Goal: Task Accomplishment & Management: Complete application form

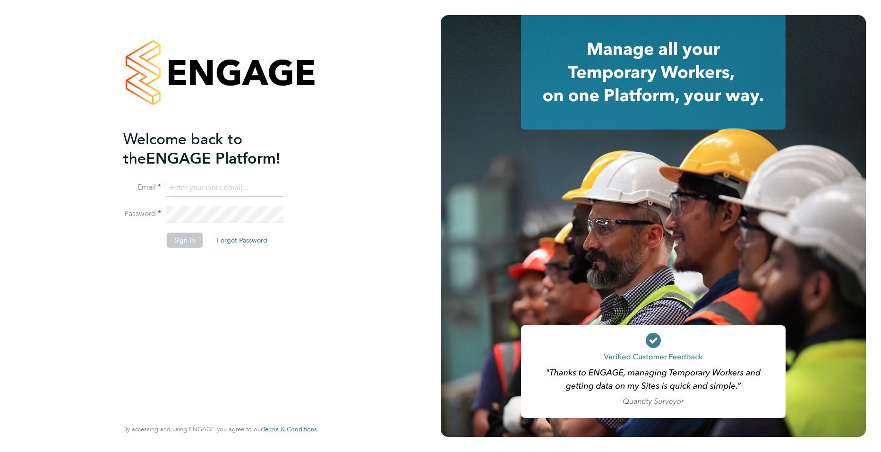
click at [211, 191] on input at bounding box center [225, 188] width 117 height 17
type input "joe.turner@huntereducation.co.uk"
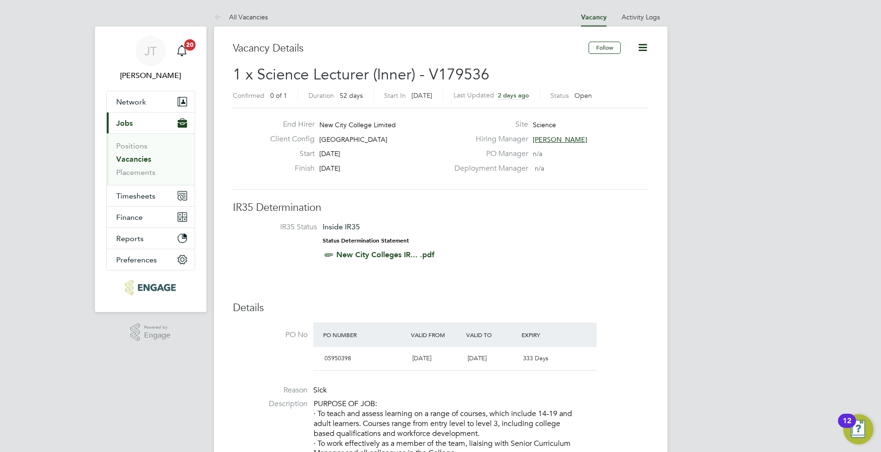
click at [138, 162] on link "Vacancies" at bounding box center [133, 158] width 35 height 9
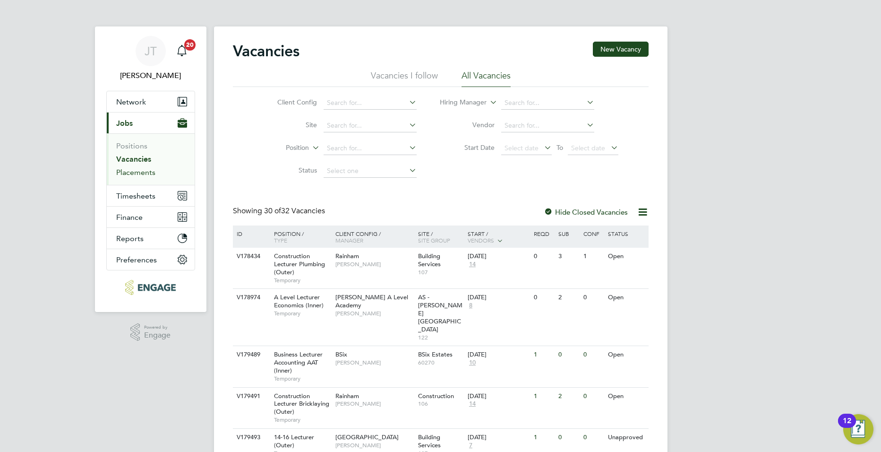
click at [153, 174] on link "Placements" at bounding box center [135, 172] width 39 height 9
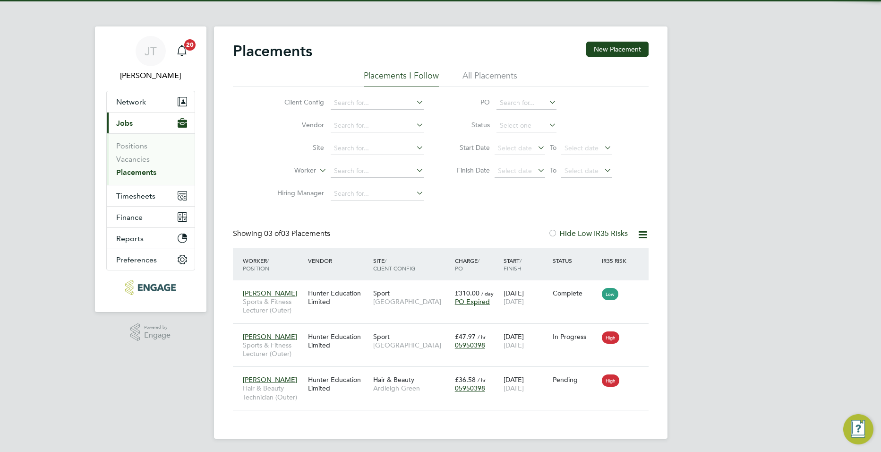
scroll to position [27, 82]
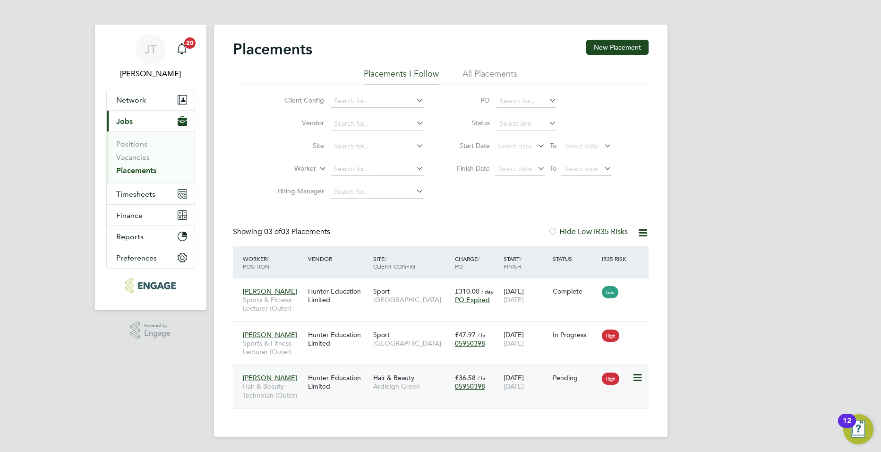
click at [638, 378] on icon at bounding box center [636, 377] width 9 height 11
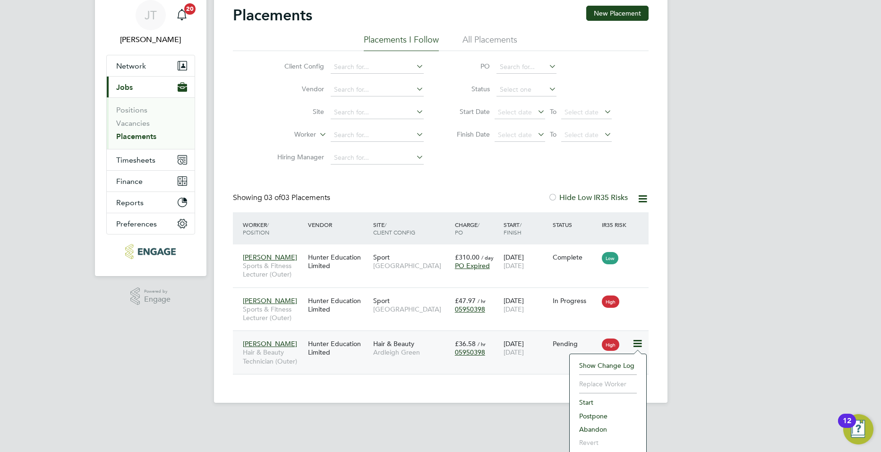
scroll to position [38, 0]
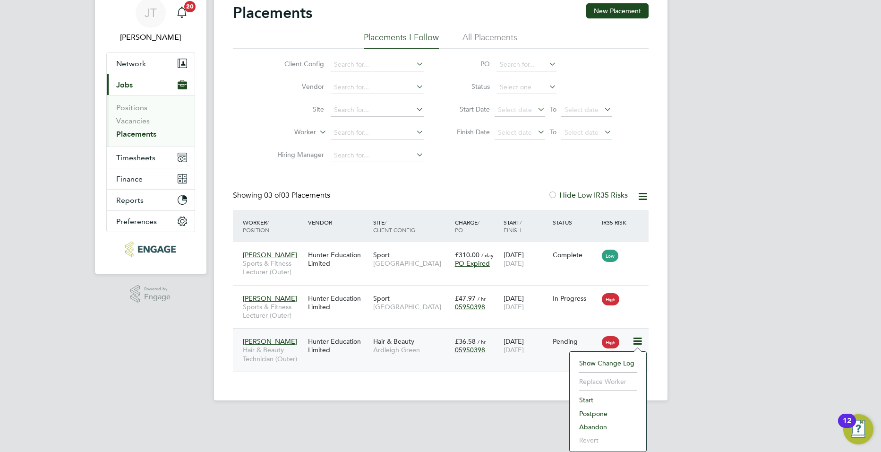
click at [315, 335] on div "Hunter Education Limited" at bounding box center [338, 345] width 65 height 26
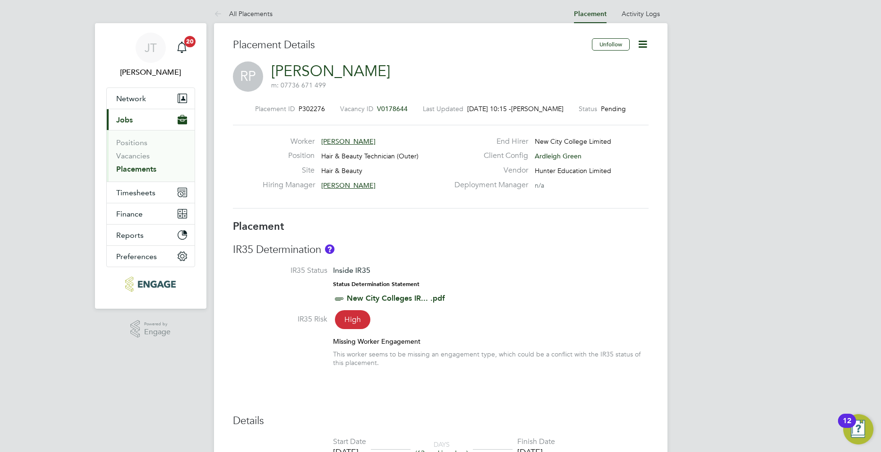
click at [639, 42] on icon at bounding box center [643, 44] width 12 height 12
click at [517, 46] on h3 "Placement Details" at bounding box center [409, 45] width 352 height 14
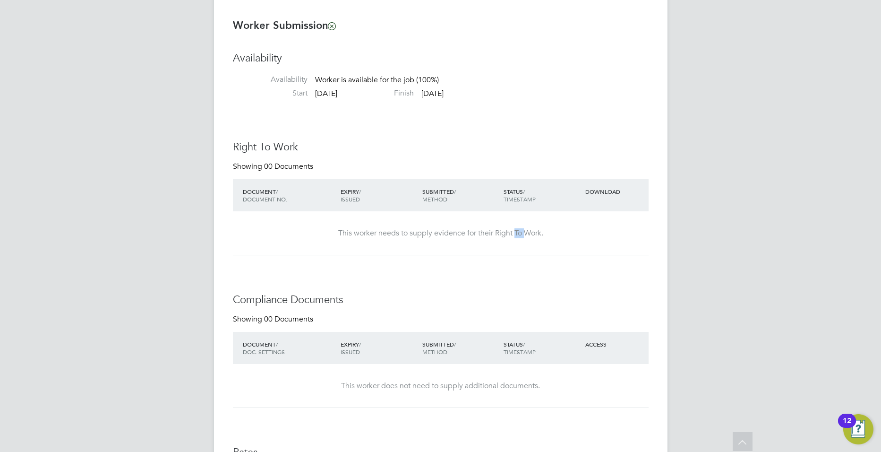
click at [517, 250] on div "This worker needs to supply evidence for their Right To Work." at bounding box center [440, 233] width 397 height 44
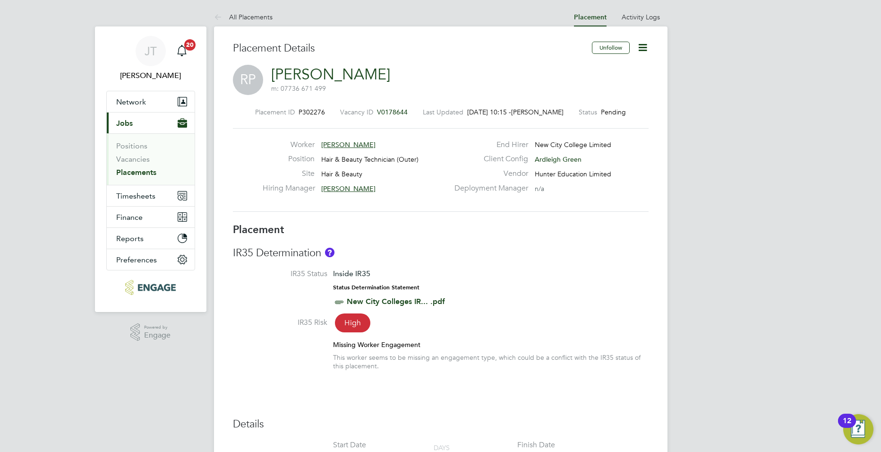
click at [637, 46] on icon at bounding box center [643, 48] width 12 height 12
click at [489, 72] on div "RP Rebecca Potter m: 07736 671 499" at bounding box center [441, 81] width 416 height 32
click at [349, 142] on span "Rebecca Potter" at bounding box center [348, 144] width 54 height 9
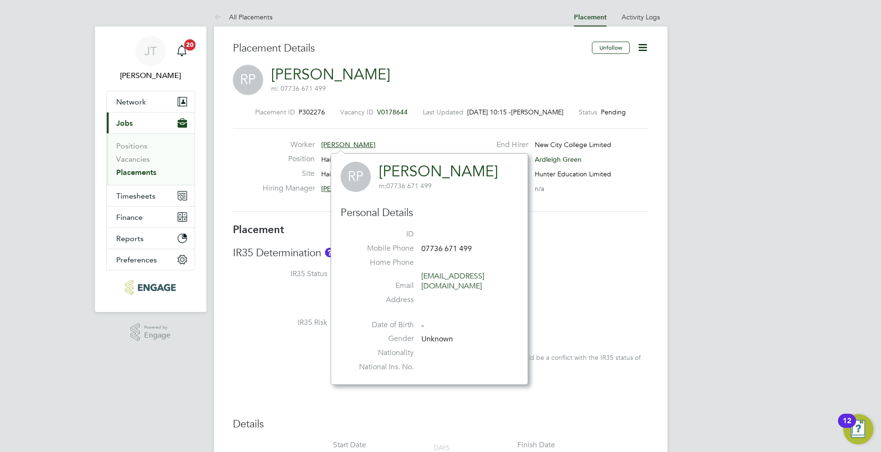
click at [349, 142] on span "Rebecca Potter" at bounding box center [348, 144] width 54 height 9
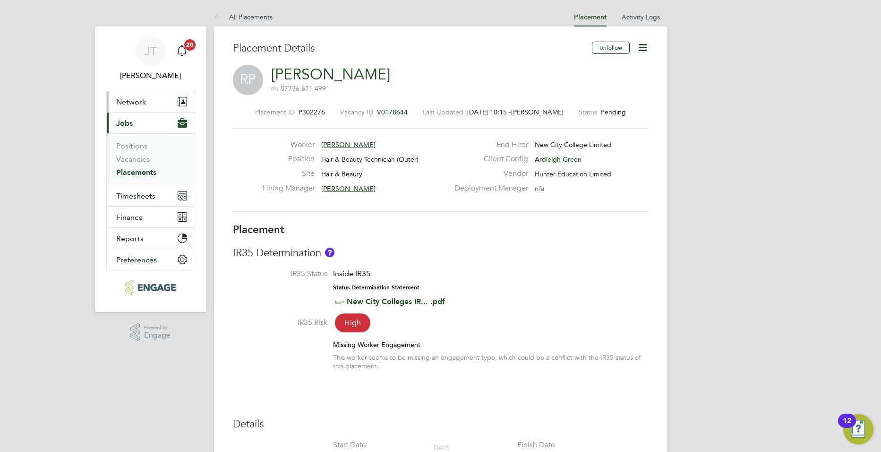
click at [138, 108] on button "Network" at bounding box center [151, 101] width 88 height 21
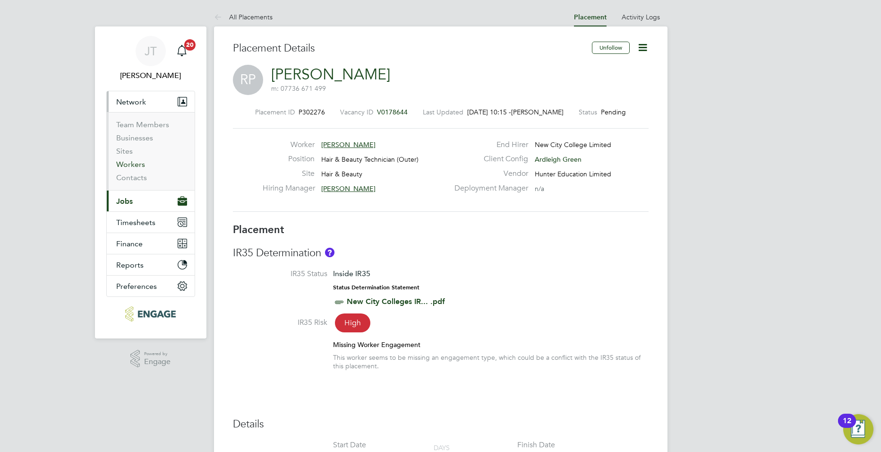
click at [134, 165] on link "Workers" at bounding box center [130, 164] width 29 height 9
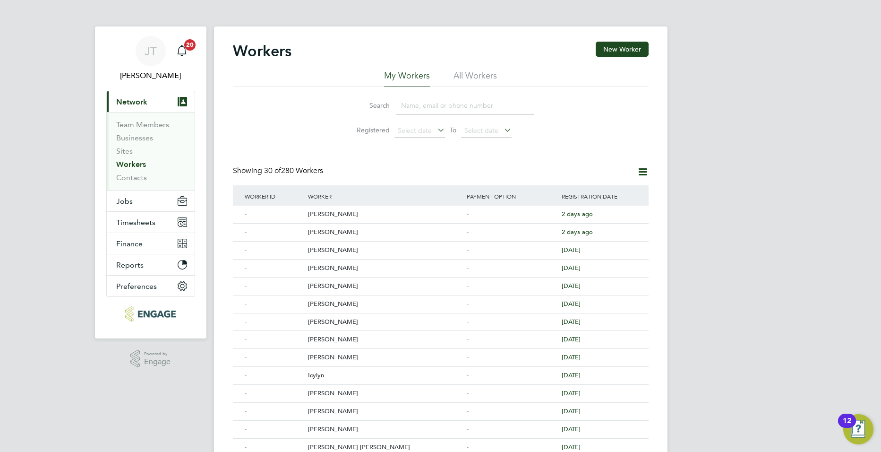
click at [415, 105] on input at bounding box center [465, 105] width 138 height 18
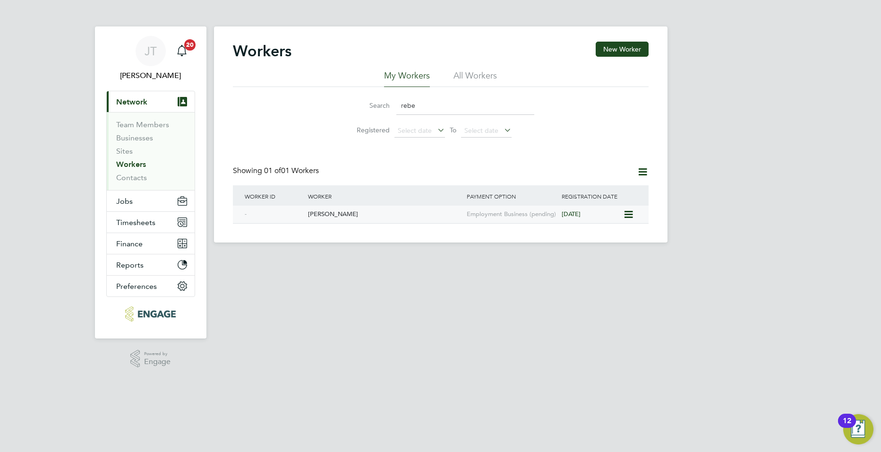
type input "rebe"
click at [325, 214] on div "Rebecca Potter" at bounding box center [385, 214] width 159 height 17
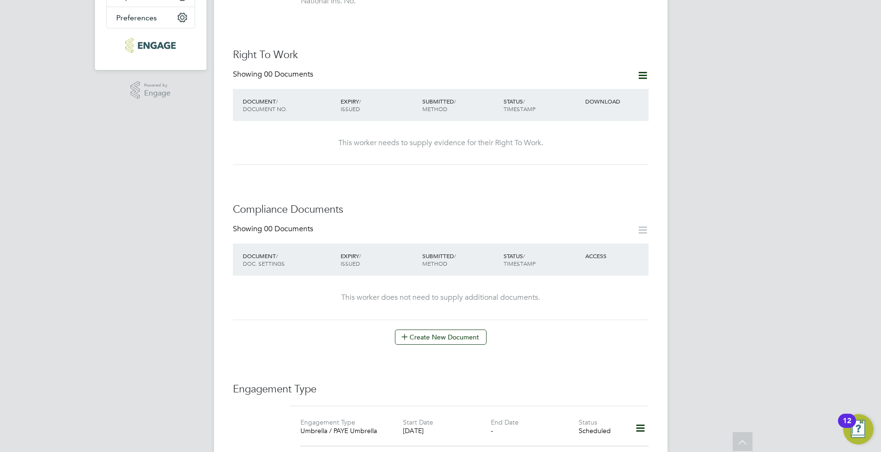
scroll to position [204, 0]
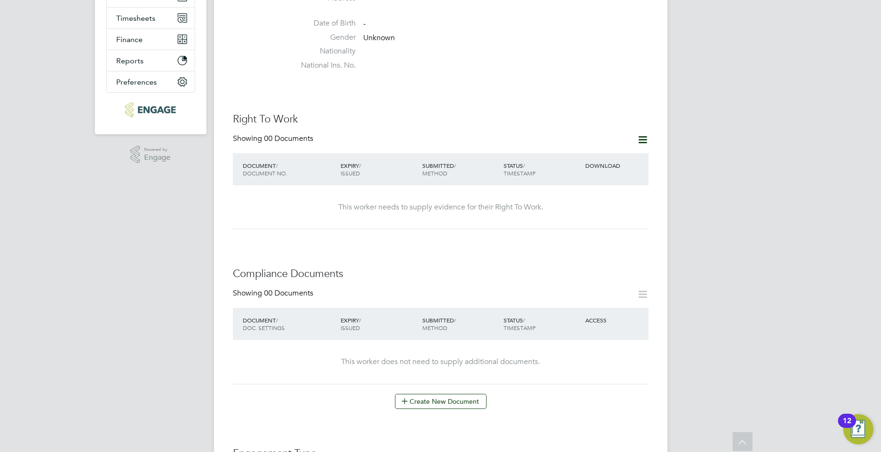
click at [645, 134] on icon at bounding box center [643, 140] width 12 height 12
click at [579, 153] on li "Add Right To Work Document" at bounding box center [590, 152] width 114 height 13
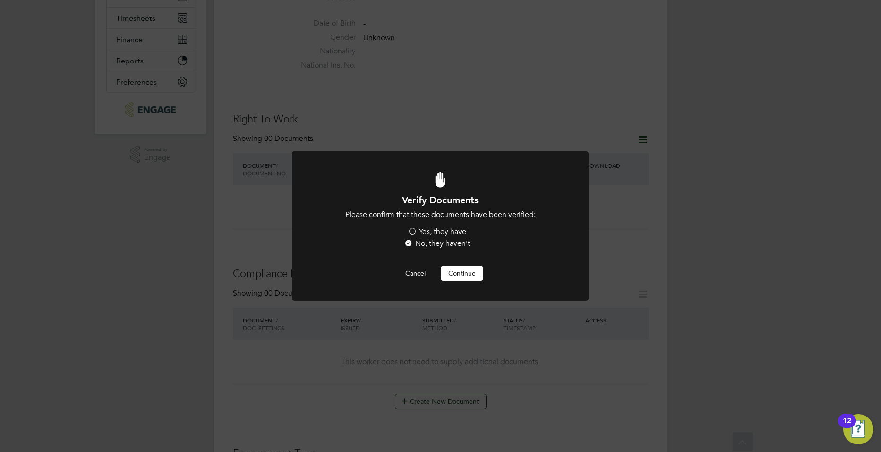
click at [434, 232] on label "Yes, they have" at bounding box center [437, 232] width 59 height 10
click at [0, 0] on input "Yes, they have" at bounding box center [0, 0] width 0 height 0
click at [459, 277] on button "Continue" at bounding box center [462, 273] width 43 height 15
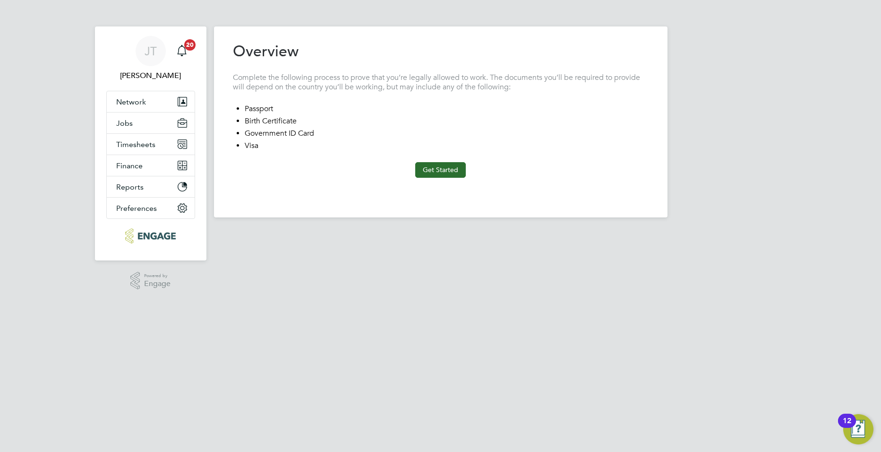
click at [438, 170] on button "Get Started" at bounding box center [440, 169] width 51 height 15
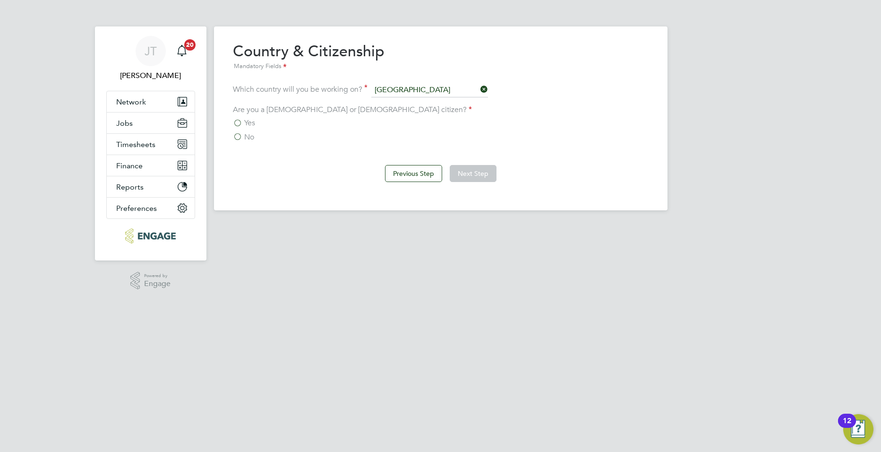
click at [241, 124] on label "Yes" at bounding box center [244, 122] width 22 height 9
click at [0, 0] on input "Yes" at bounding box center [0, 0] width 0 height 0
click at [470, 173] on button "Next Step" at bounding box center [473, 173] width 47 height 17
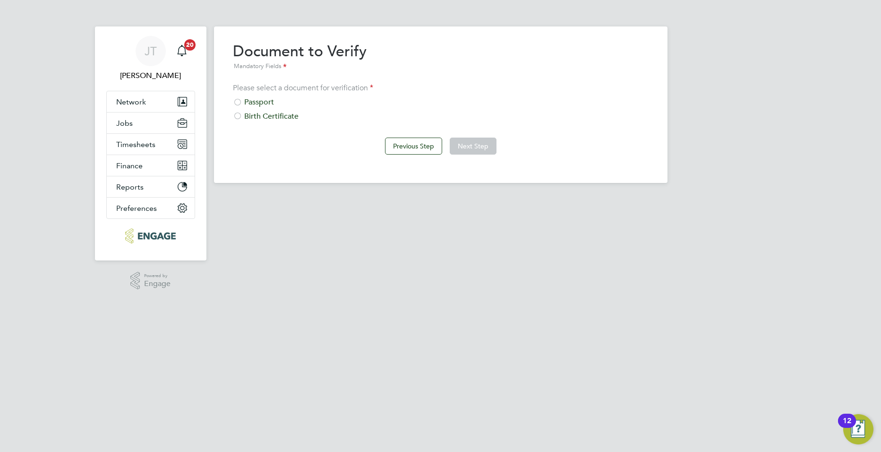
click at [269, 103] on div "Passport" at bounding box center [441, 102] width 416 height 10
click at [458, 145] on button "Next Step" at bounding box center [473, 145] width 47 height 17
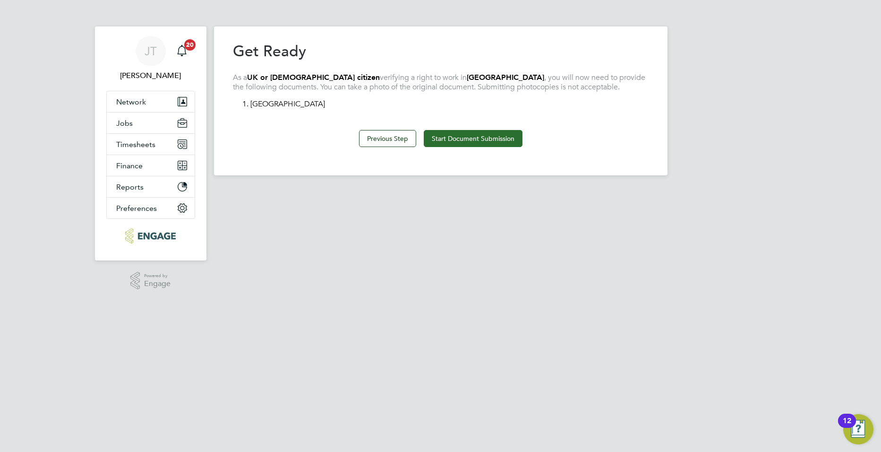
click at [460, 142] on button "Start Document Submission" at bounding box center [473, 138] width 99 height 17
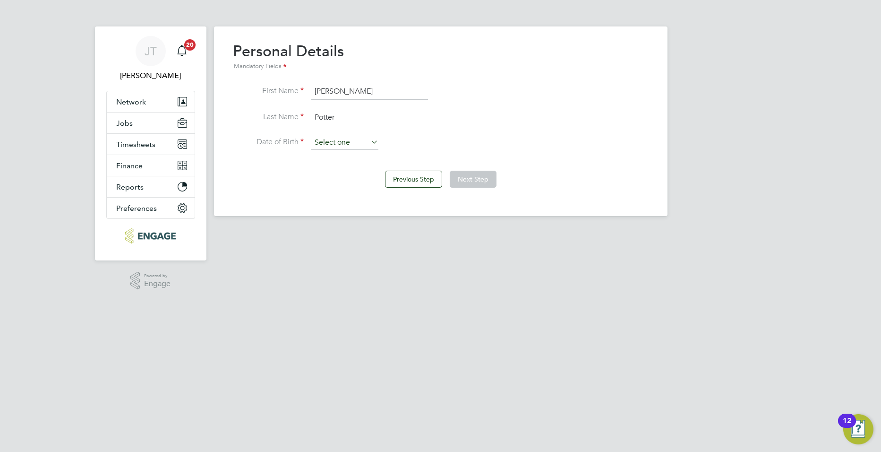
click at [337, 144] on input at bounding box center [344, 143] width 67 height 14
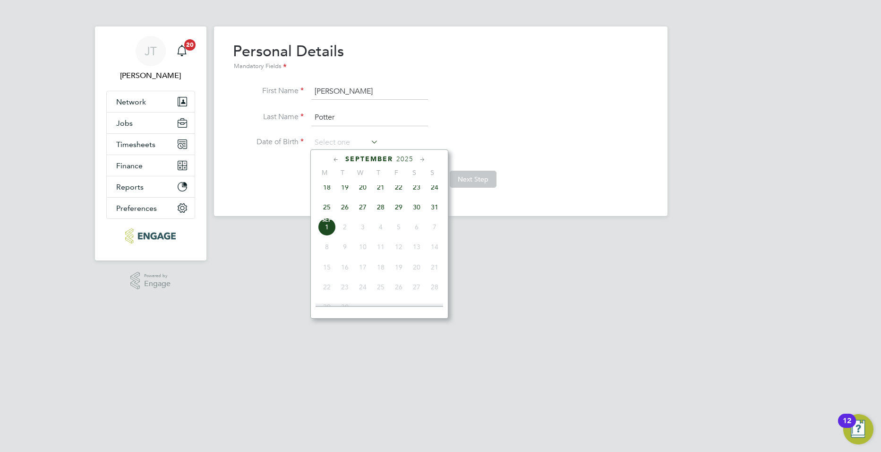
click at [337, 161] on icon at bounding box center [336, 159] width 9 height 10
click at [379, 215] on span "7" at bounding box center [381, 209] width 18 height 18
type input "[DATE]"
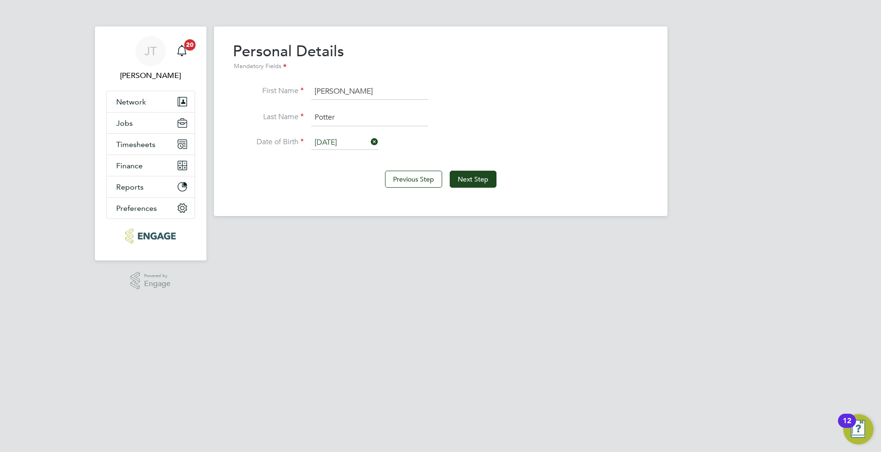
click at [346, 147] on input "[DATE]" at bounding box center [344, 143] width 67 height 14
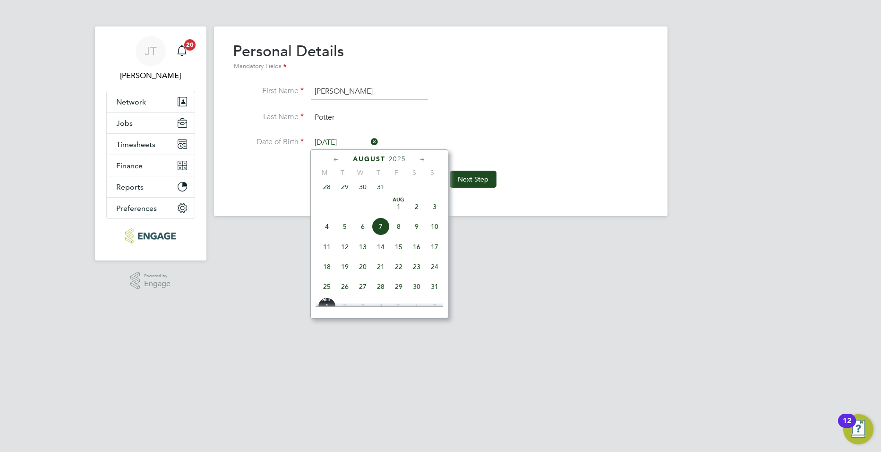
click at [336, 161] on icon at bounding box center [336, 159] width 9 height 10
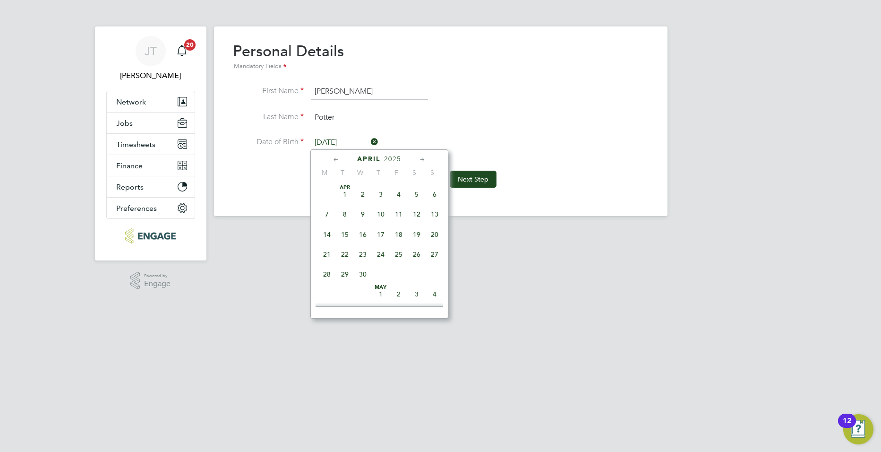
click at [336, 161] on icon at bounding box center [336, 159] width 9 height 10
click at [391, 157] on div "[DATE]" at bounding box center [380, 158] width 128 height 9
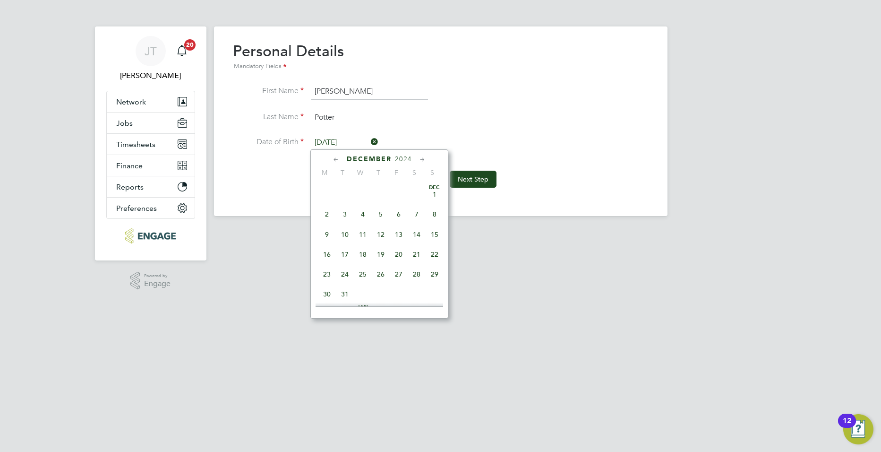
click at [335, 158] on icon at bounding box center [336, 159] width 9 height 10
click at [356, 139] on input "[DATE]" at bounding box center [344, 143] width 67 height 14
click at [333, 157] on icon at bounding box center [336, 159] width 9 height 10
click at [334, 158] on icon at bounding box center [336, 159] width 9 height 10
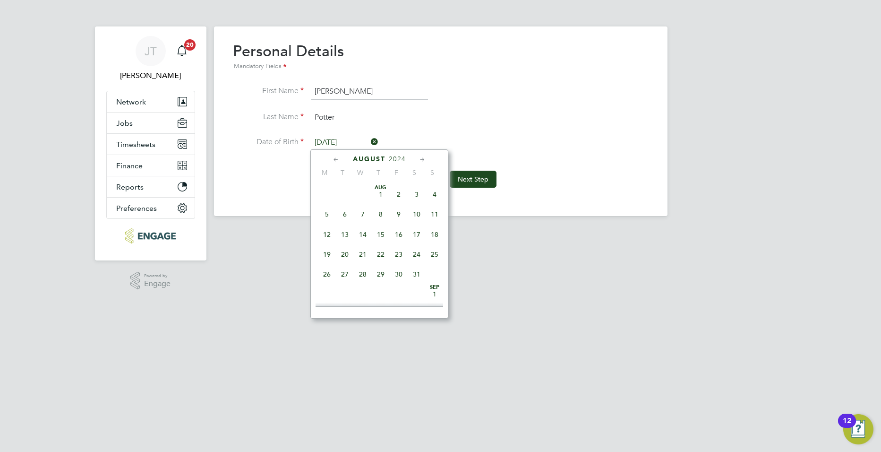
click at [334, 158] on icon at bounding box center [336, 159] width 9 height 10
click at [335, 163] on icon at bounding box center [336, 159] width 9 height 10
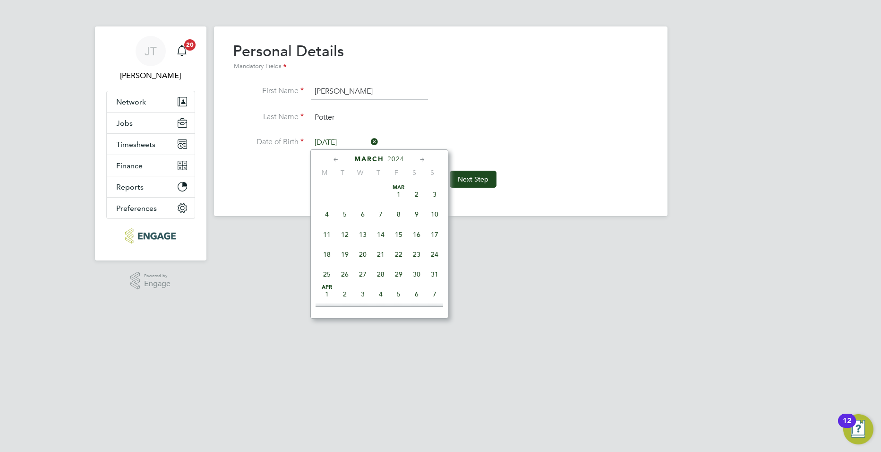
click at [335, 163] on icon at bounding box center [336, 159] width 9 height 10
click at [334, 162] on icon at bounding box center [336, 159] width 9 height 10
drag, startPoint x: 334, startPoint y: 162, endPoint x: 361, endPoint y: 161, distance: 26.9
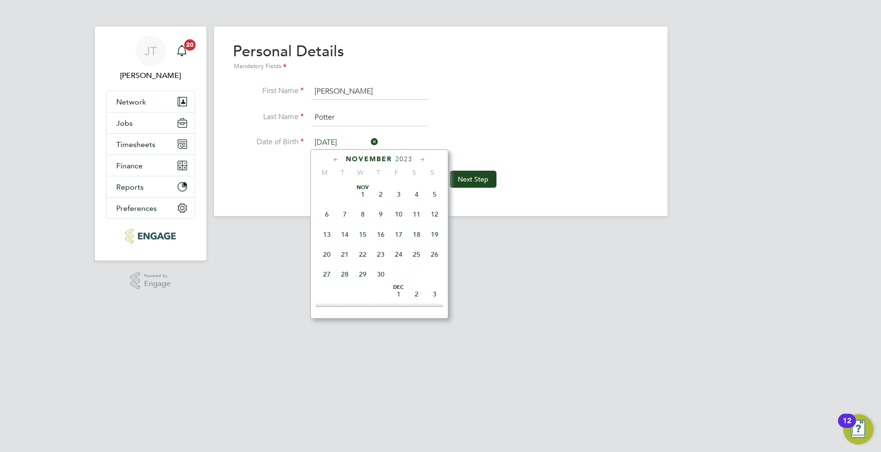
click at [335, 162] on icon at bounding box center [336, 159] width 9 height 10
click at [369, 161] on span "October" at bounding box center [369, 159] width 39 height 8
click at [377, 157] on span "September" at bounding box center [369, 159] width 48 height 8
click at [338, 160] on icon at bounding box center [336, 159] width 9 height 10
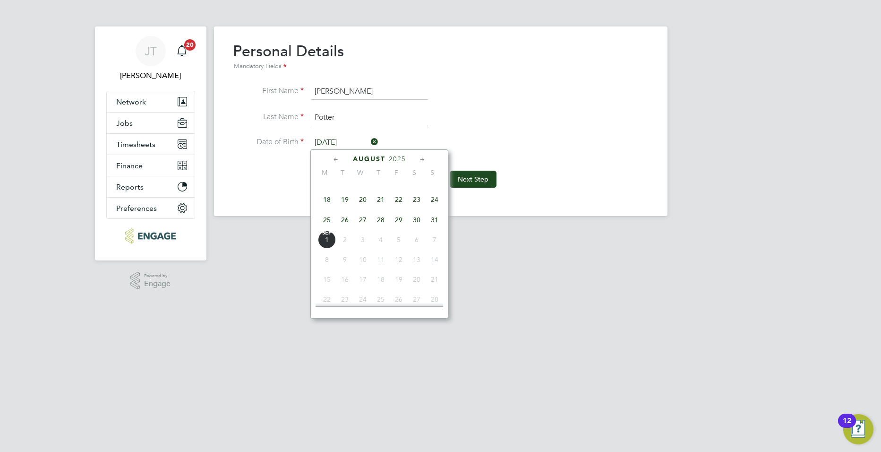
click at [338, 160] on icon at bounding box center [336, 159] width 9 height 10
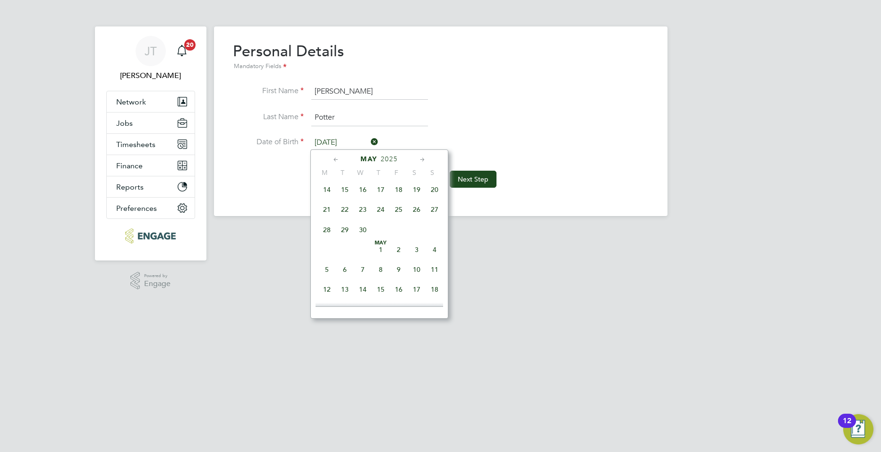
click at [338, 160] on icon at bounding box center [336, 159] width 9 height 10
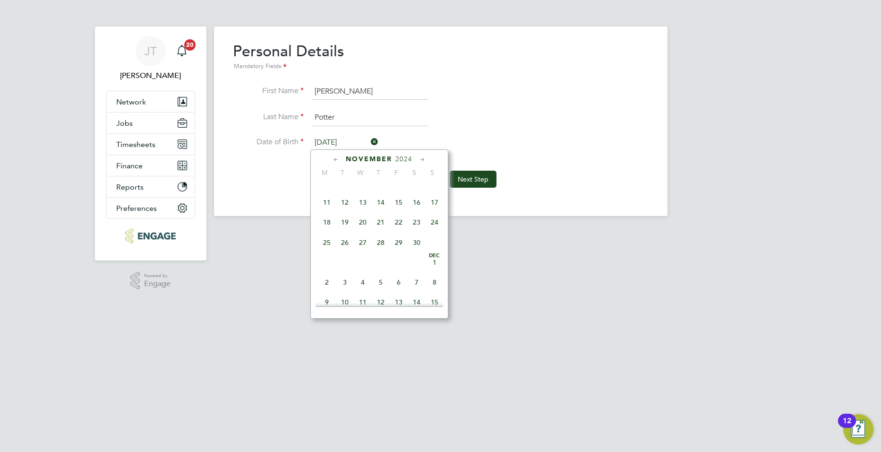
click at [338, 160] on icon at bounding box center [336, 159] width 9 height 10
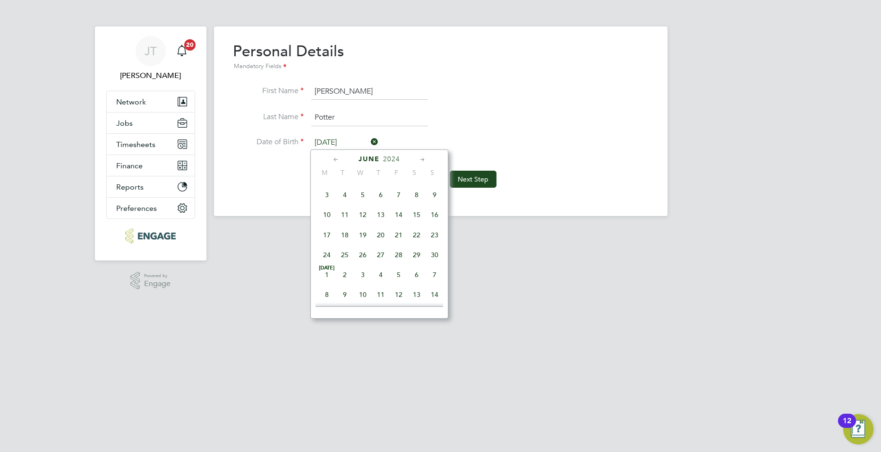
click at [337, 159] on icon at bounding box center [336, 159] width 9 height 10
click at [337, 158] on icon at bounding box center [336, 159] width 9 height 10
click at [380, 125] on input "Potter" at bounding box center [369, 117] width 117 height 17
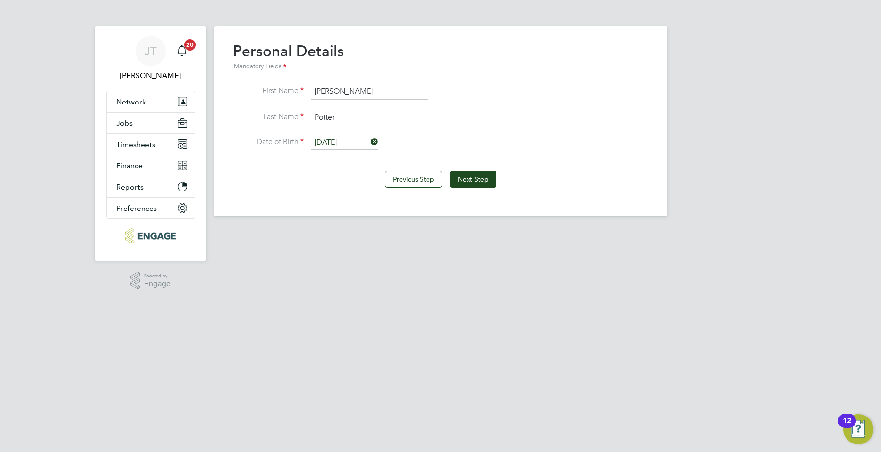
click at [369, 140] on icon at bounding box center [369, 141] width 0 height 13
click at [351, 142] on input at bounding box center [344, 143] width 67 height 14
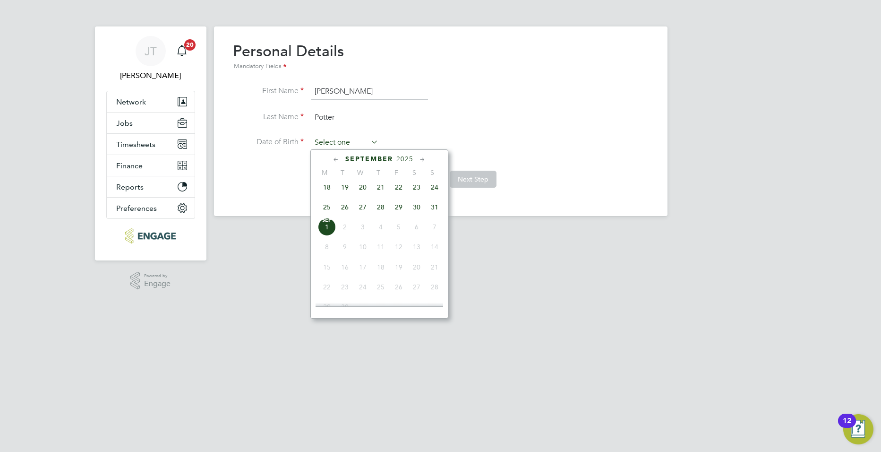
click at [351, 138] on input at bounding box center [344, 143] width 67 height 14
click at [381, 256] on span "7" at bounding box center [381, 251] width 18 height 18
type input "[DATE]"
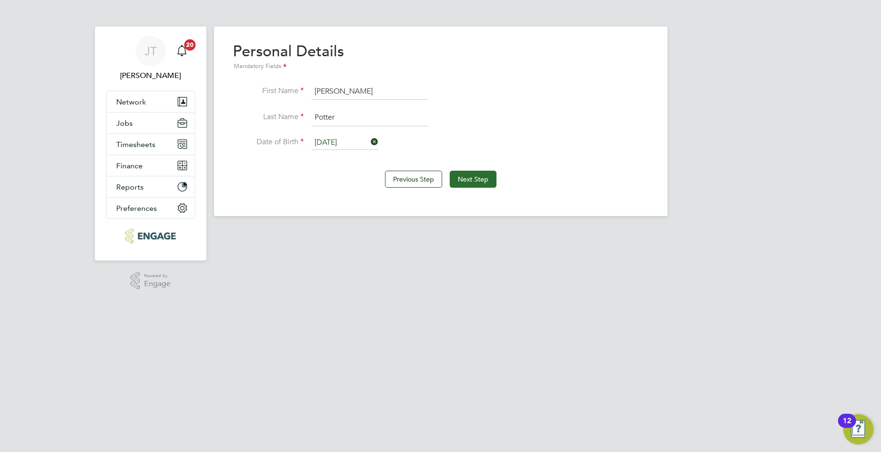
click at [467, 178] on button "Next Step" at bounding box center [473, 179] width 47 height 17
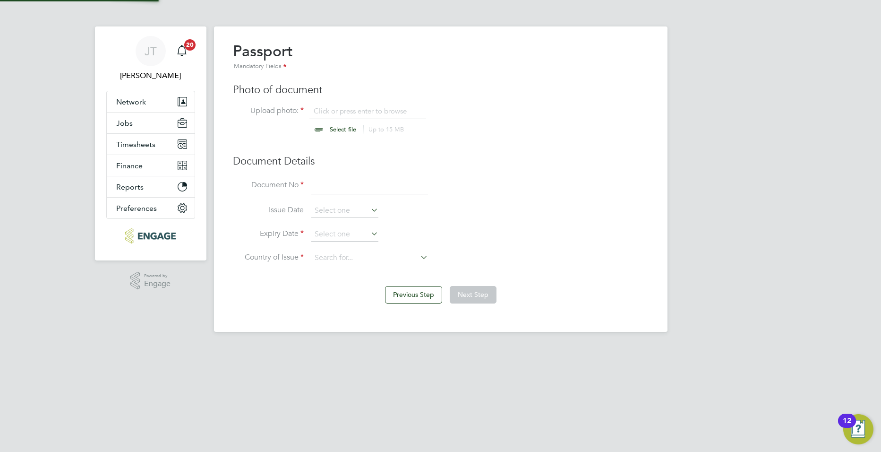
scroll to position [13, 117]
click at [326, 131] on input "file" at bounding box center [352, 120] width 148 height 28
type input "C:\fakepath\passport - [PERSON_NAME].jpeg"
drag, startPoint x: 338, startPoint y: 187, endPoint x: 337, endPoint y: 214, distance: 26.5
click at [339, 187] on input at bounding box center [369, 186] width 117 height 17
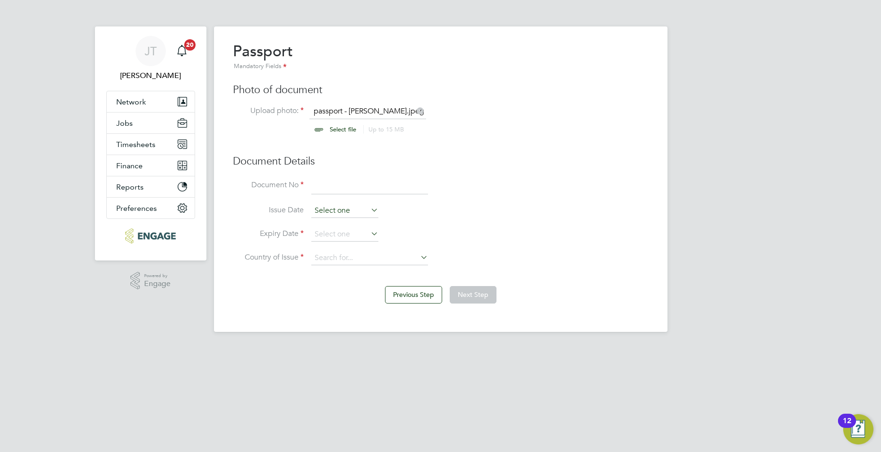
type input "0"
type input "120858531"
click at [322, 211] on input at bounding box center [344, 211] width 67 height 14
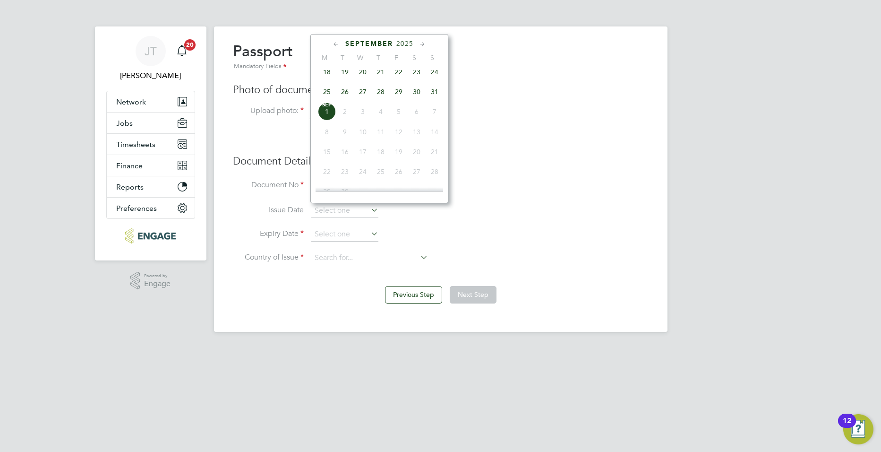
click at [257, 347] on html "[PERSON_NAME] [PERSON_NAME] Notifications 20 Applications: Network Team Members…" at bounding box center [440, 173] width 881 height 347
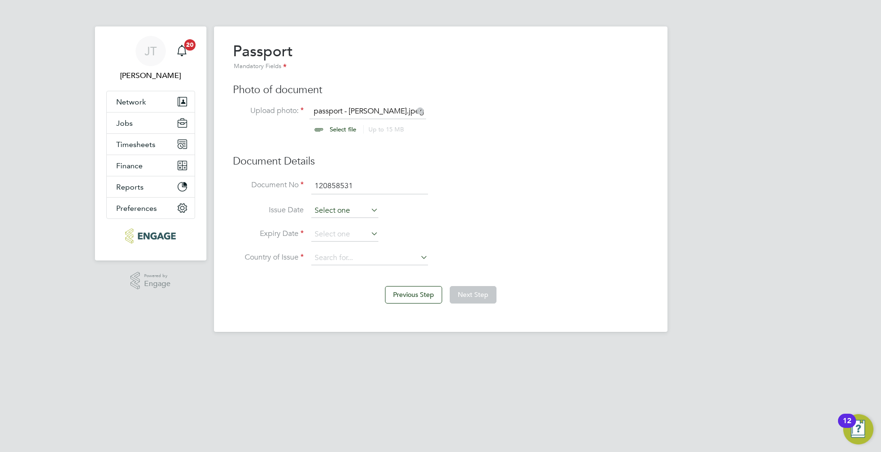
click at [334, 209] on input at bounding box center [344, 211] width 67 height 14
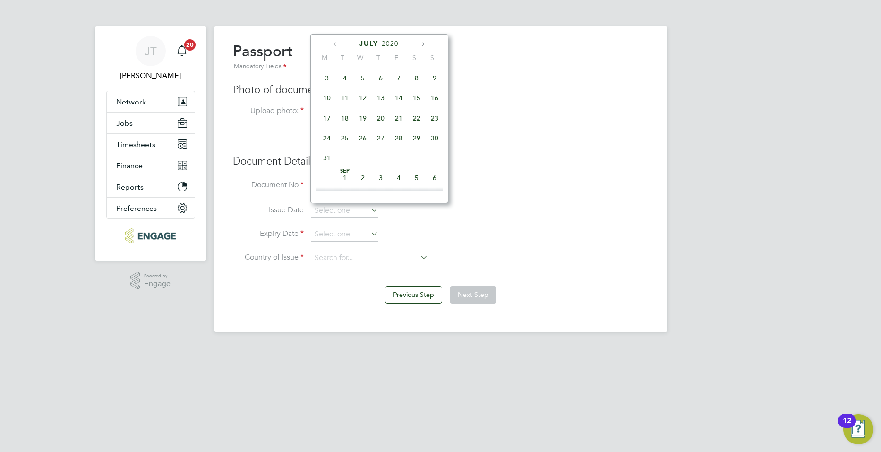
scroll to position [5821, 0]
click at [345, 48] on span "28" at bounding box center [345, 39] width 18 height 18
type input "[DATE]"
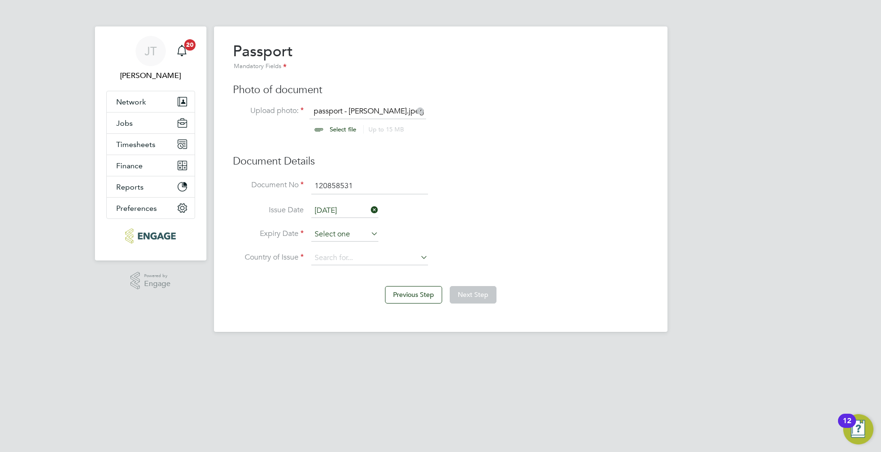
click at [334, 229] on input at bounding box center [344, 234] width 67 height 14
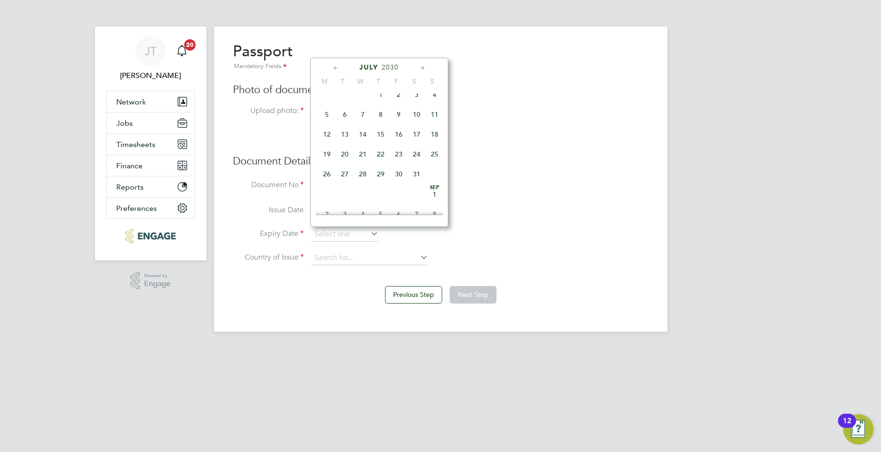
scroll to position [6406, 0]
type input "[DATE]"
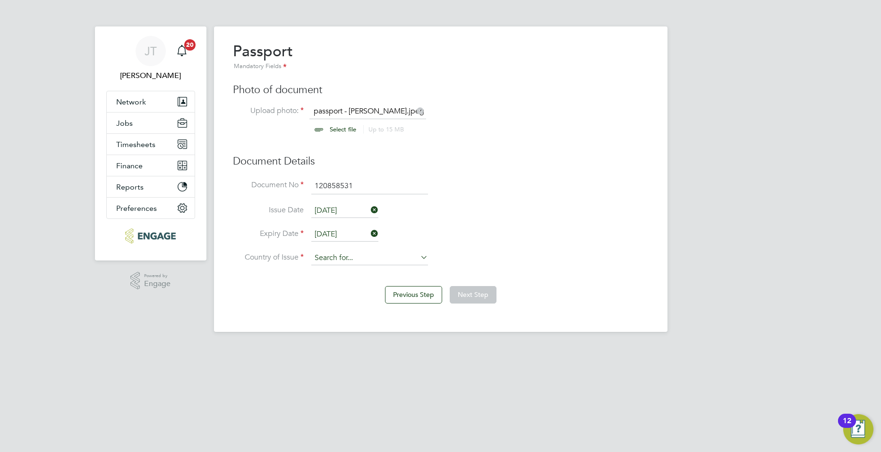
click at [323, 264] on input at bounding box center [369, 258] width 117 height 14
click at [354, 317] on li "Uni [PERSON_NAME] Kingdom" at bounding box center [400, 323] width 179 height 13
type input "[GEOGRAPHIC_DATA]"
click at [472, 297] on button "Next Step" at bounding box center [473, 294] width 47 height 17
